Goal: Information Seeking & Learning: Learn about a topic

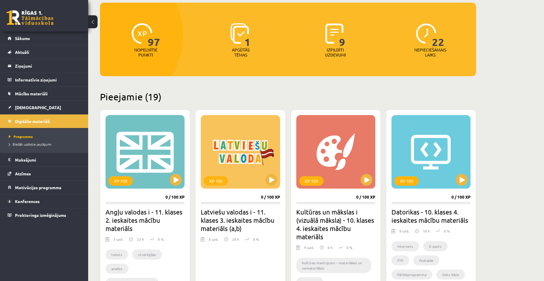
scroll to position [59, 0]
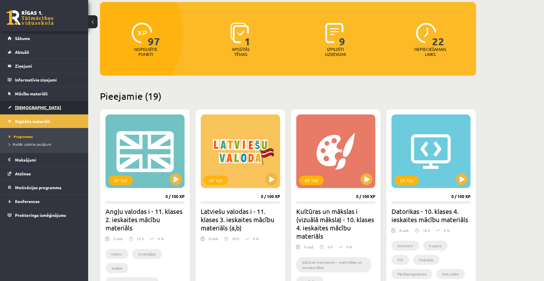
click at [19, 107] on span "[DEMOGRAPHIC_DATA]" at bounding box center [38, 107] width 46 height 5
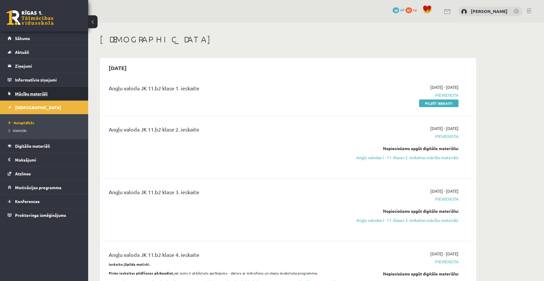
click at [26, 93] on span "Mācību materiāli" at bounding box center [31, 93] width 33 height 5
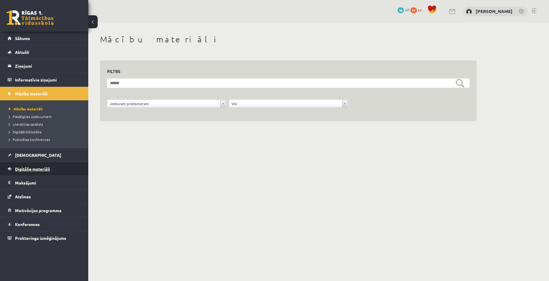
click at [27, 168] on span "Digitālie materiāli" at bounding box center [32, 168] width 35 height 5
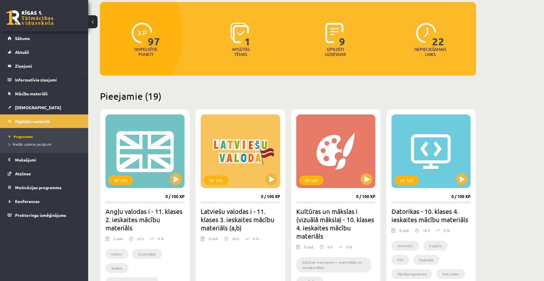
scroll to position [88, 0]
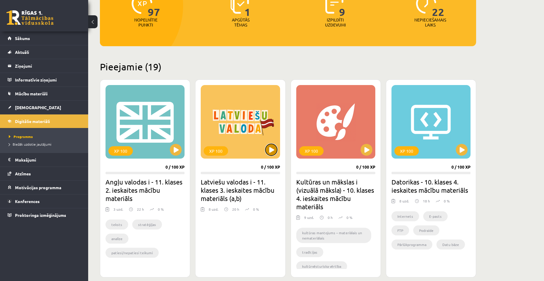
click at [270, 149] on button at bounding box center [272, 150] width 12 height 12
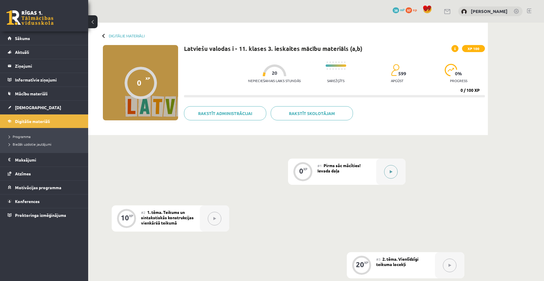
click at [393, 173] on button at bounding box center [391, 172] width 14 height 14
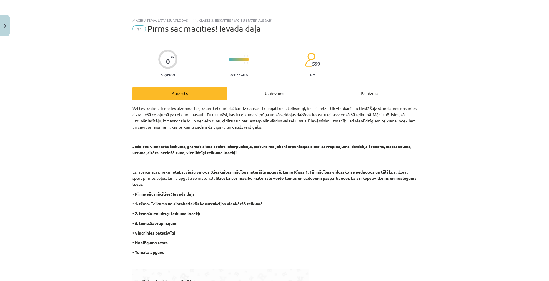
click at [277, 95] on div "Uzdevums" at bounding box center [274, 92] width 95 height 13
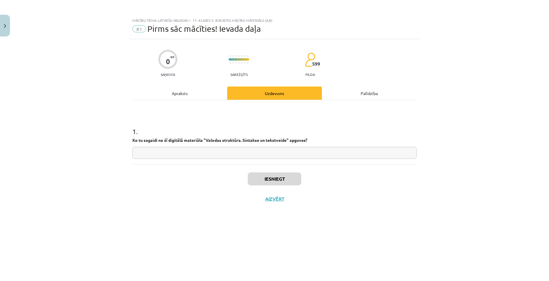
click at [194, 95] on div "Apraksts" at bounding box center [179, 92] width 95 height 13
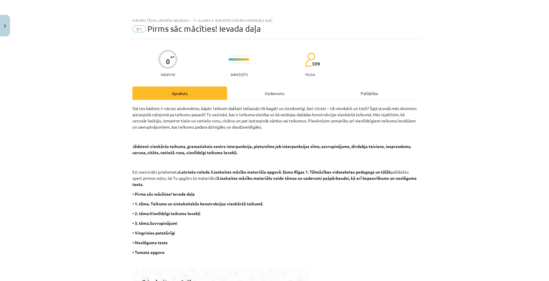
click at [378, 204] on p "• 1. tēma. Teikums un sintakstiskās konstrukcijas vienkāršā teikumā" at bounding box center [274, 204] width 284 height 6
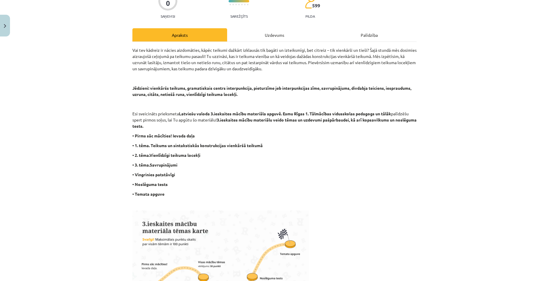
scroll to position [29, 0]
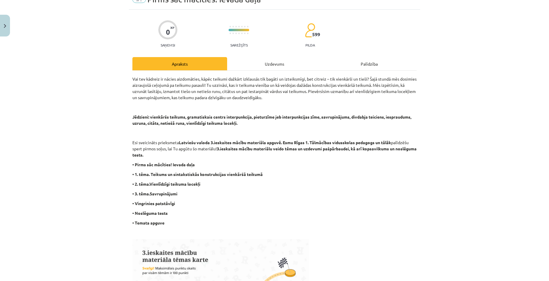
click at [272, 61] on div "Uzdevums" at bounding box center [274, 63] width 95 height 13
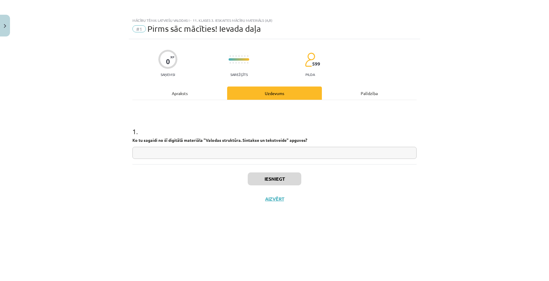
click at [331, 157] on input "text" at bounding box center [274, 153] width 284 height 12
click at [192, 155] on input "**********" at bounding box center [274, 153] width 284 height 12
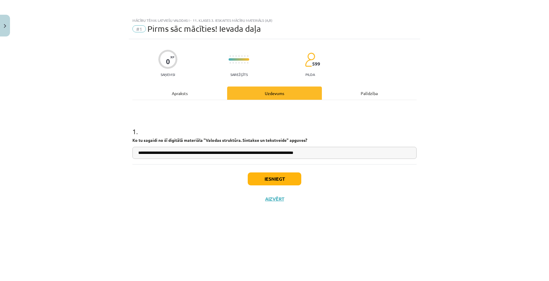
type input "**********"
click at [268, 181] on button "Iesniegt" at bounding box center [275, 178] width 54 height 13
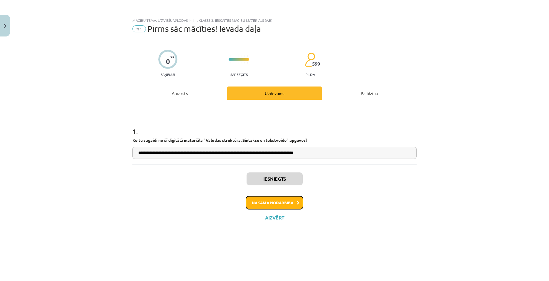
click at [272, 203] on button "Nākamā nodarbība" at bounding box center [275, 203] width 58 height 14
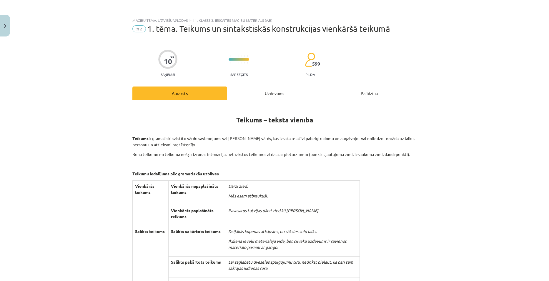
click at [266, 94] on div "Uzdevums" at bounding box center [274, 92] width 95 height 13
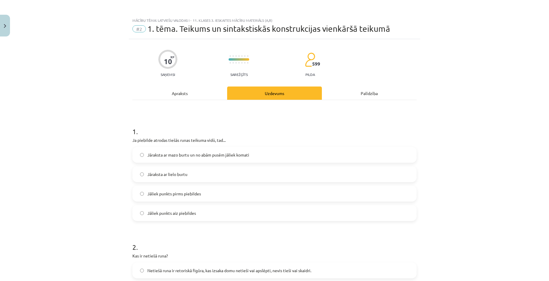
drag, startPoint x: 179, startPoint y: 94, endPoint x: 184, endPoint y: 93, distance: 5.6
click at [180, 93] on div "Apraksts" at bounding box center [179, 92] width 95 height 13
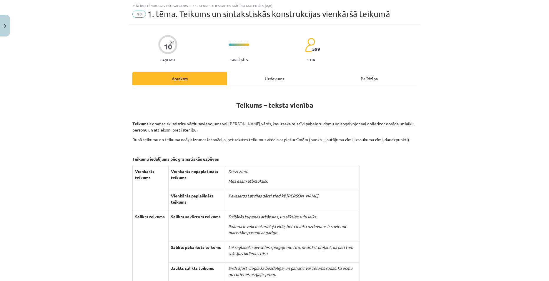
click at [195, 114] on p at bounding box center [274, 114] width 284 height 6
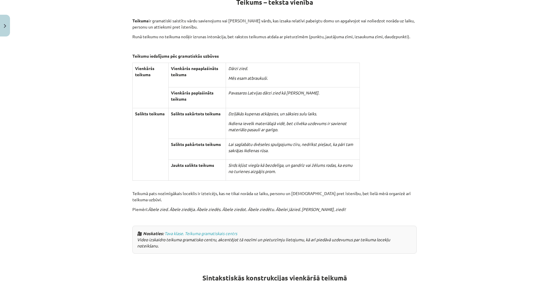
scroll to position [0, 0]
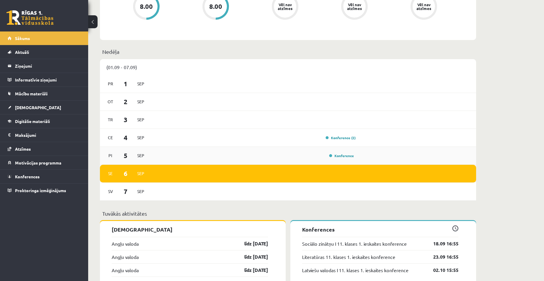
scroll to position [257, 0]
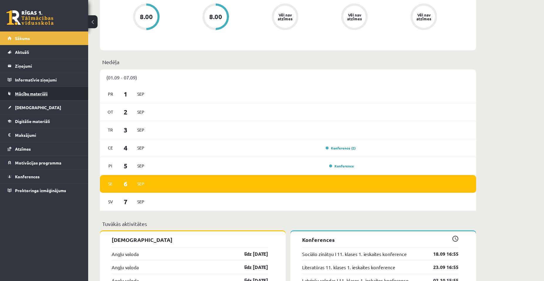
click at [30, 91] on span "Mācību materiāli" at bounding box center [31, 93] width 33 height 5
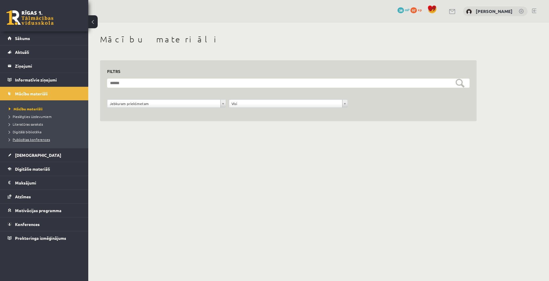
click at [37, 139] on span "Publicētas konferences" at bounding box center [29, 139] width 41 height 5
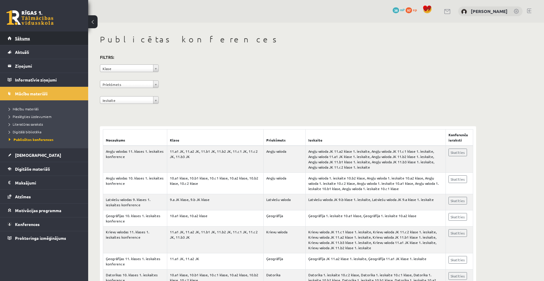
click at [19, 40] on span "Sākums" at bounding box center [22, 38] width 15 height 5
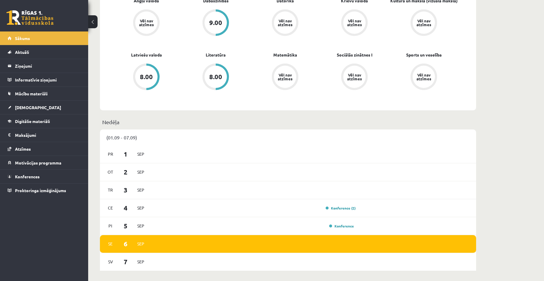
scroll to position [206, 0]
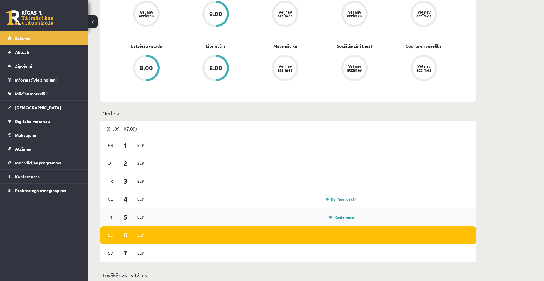
click at [340, 216] on link "Konference" at bounding box center [341, 217] width 25 height 5
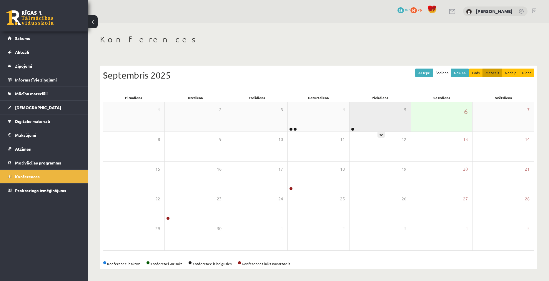
click at [387, 126] on div "5" at bounding box center [379, 116] width 61 height 29
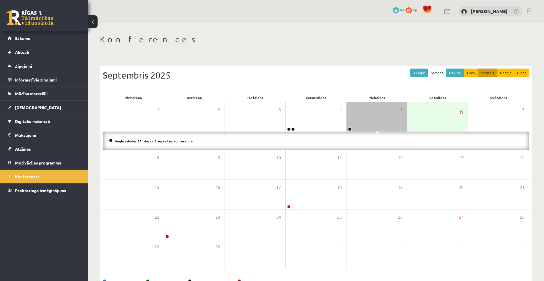
click at [176, 142] on link "Angļu valodas 11. klases 1. ieskaites konference" at bounding box center [154, 141] width 78 height 5
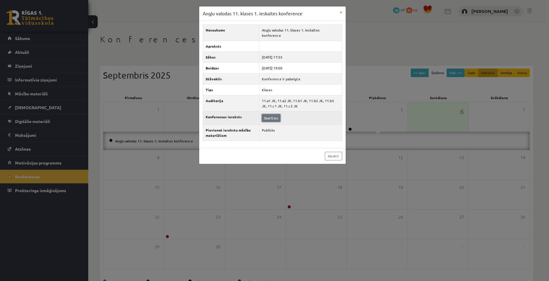
click at [273, 121] on link "Skatīties" at bounding box center [271, 118] width 19 height 8
